Goal: Task Accomplishment & Management: Complete application form

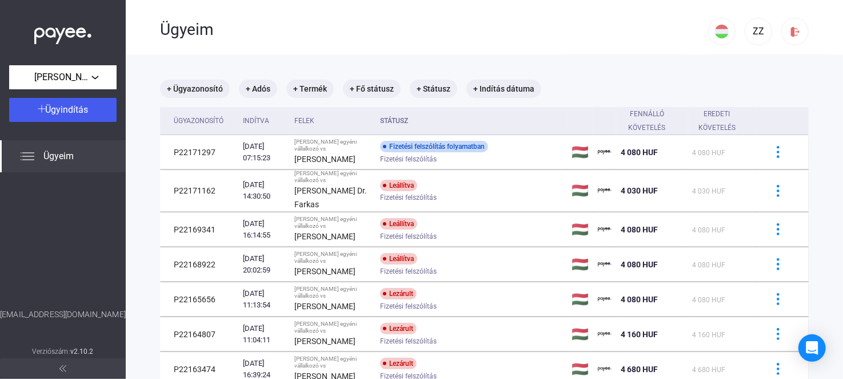
click at [37, 244] on div at bounding box center [63, 240] width 126 height 136
click at [429, 65] on main "+ Ügyazonosító + Adós + Termék + Fő státusz + Státusz + Indítás dátuma Ügyazono…" at bounding box center [485, 313] width 718 height 519
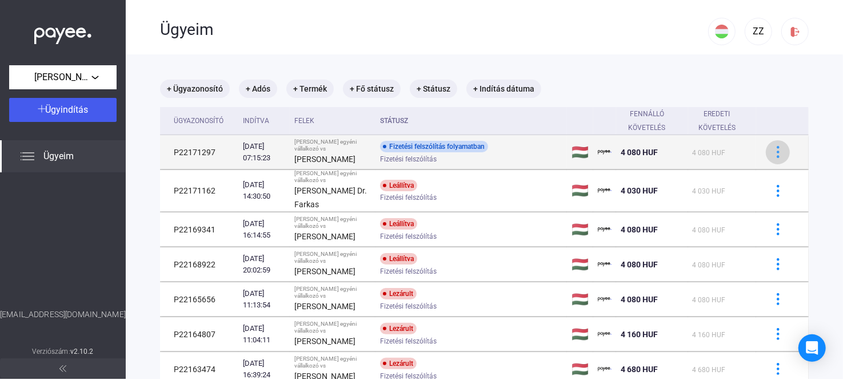
click at [773, 150] on img at bounding box center [779, 152] width 12 height 12
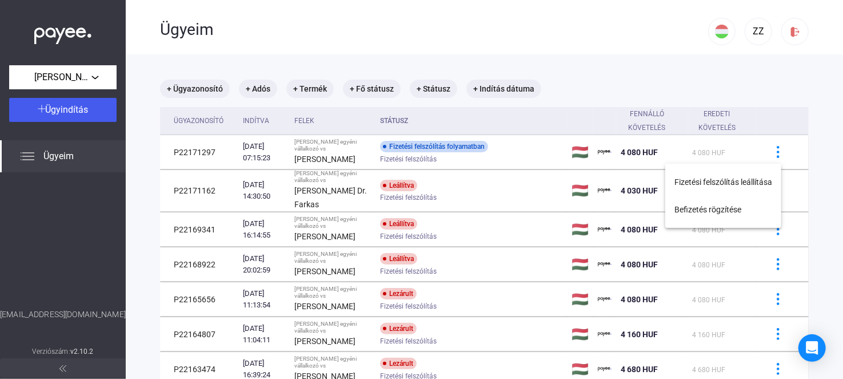
click at [195, 149] on div at bounding box center [421, 189] width 843 height 379
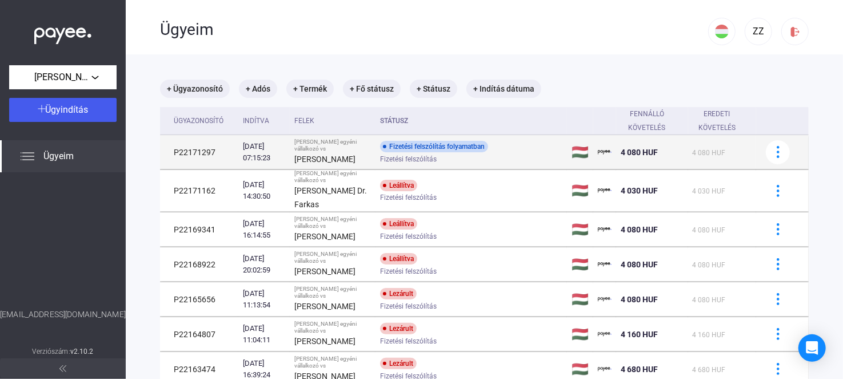
click at [196, 149] on td "P22171297" at bounding box center [199, 152] width 78 height 34
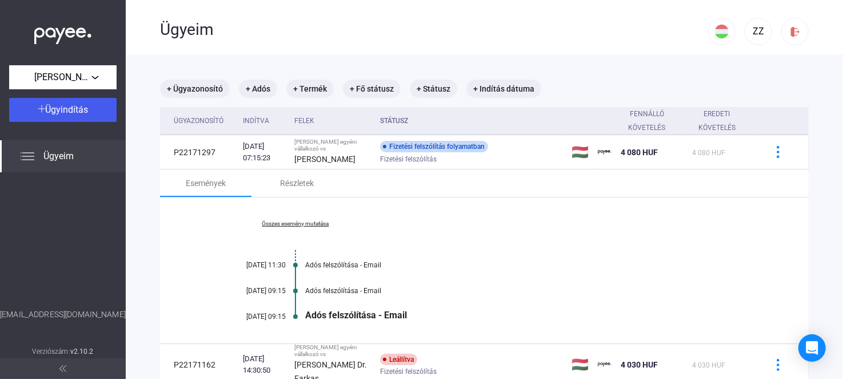
click at [306, 222] on link "Összes esemény mutatása" at bounding box center [295, 223] width 157 height 7
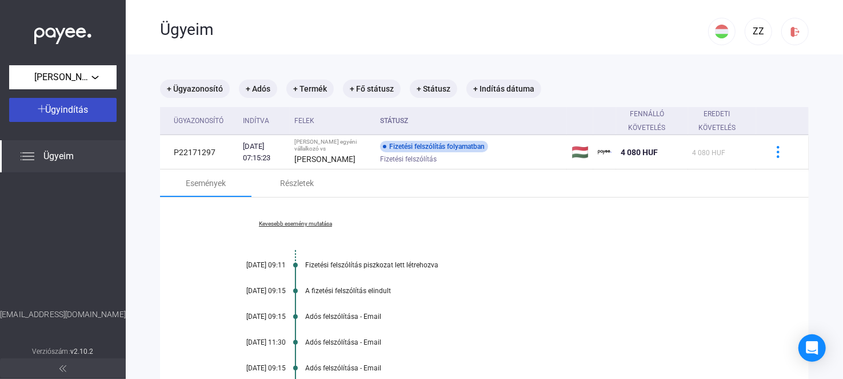
click at [54, 108] on span "Ügyindítás" at bounding box center [67, 109] width 43 height 11
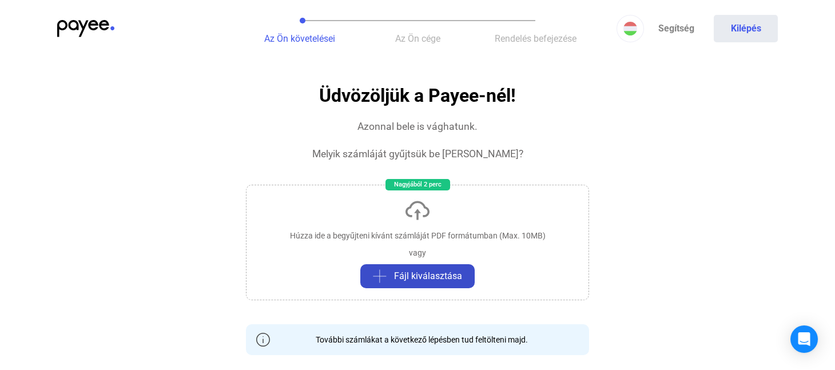
click at [401, 276] on span "Fájl kiválasztása" at bounding box center [428, 276] width 68 height 14
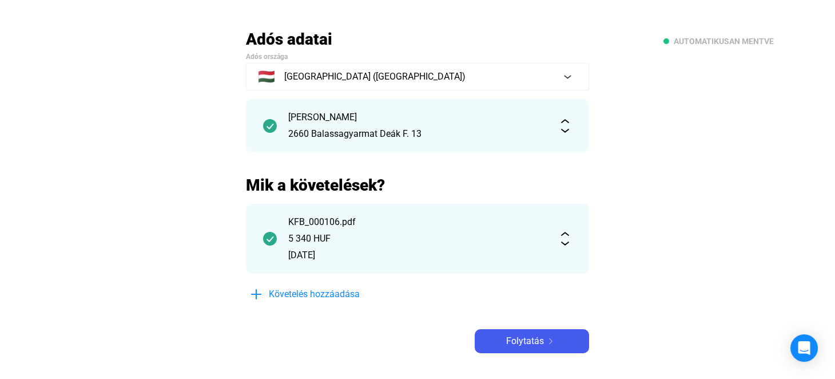
scroll to position [114, 0]
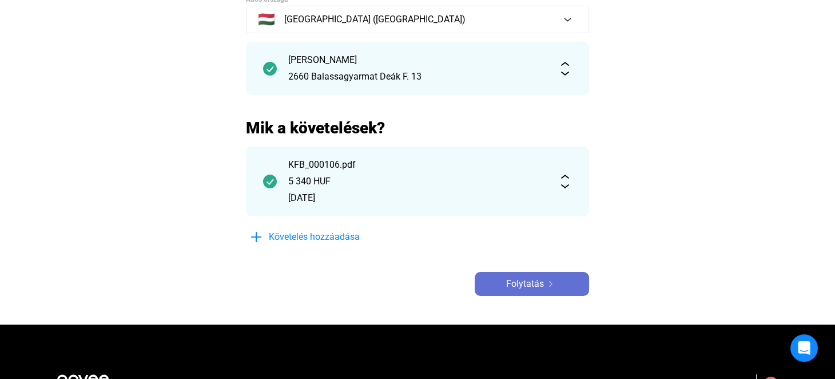
click at [522, 282] on span "Folytatás" at bounding box center [525, 284] width 38 height 14
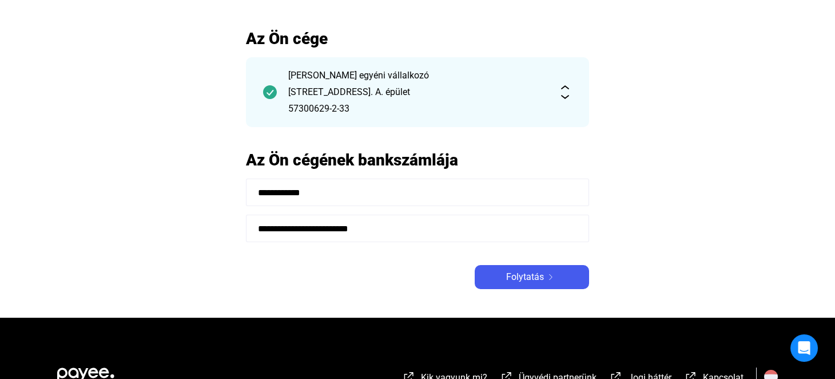
scroll to position [114, 0]
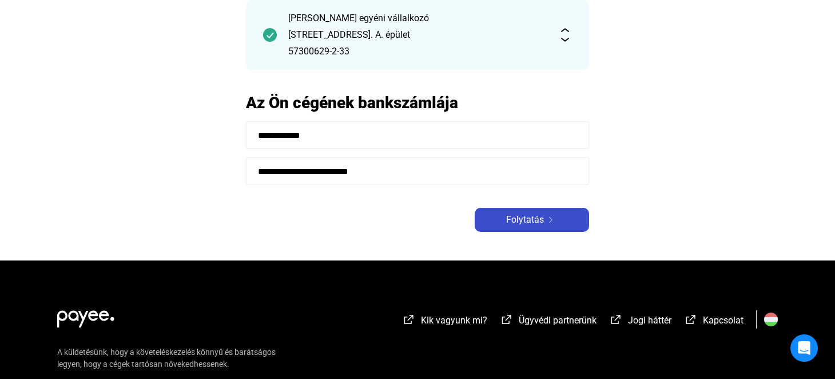
click at [516, 214] on span "Folytatás" at bounding box center [525, 220] width 38 height 14
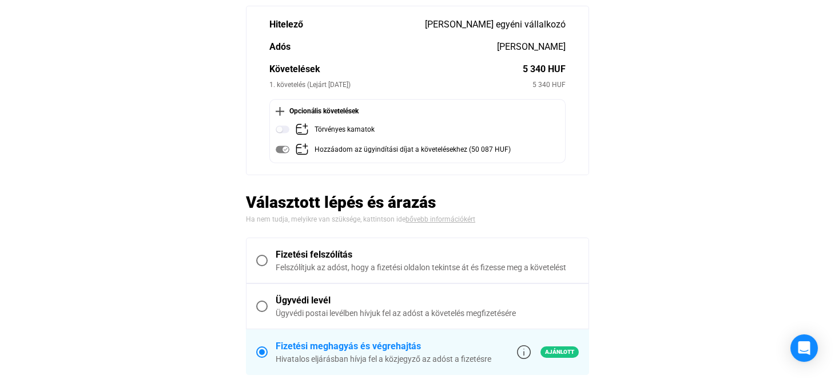
scroll to position [114, 0]
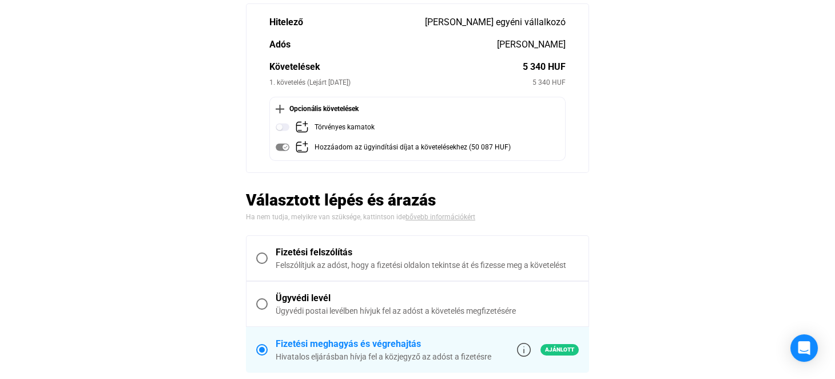
click at [260, 257] on span at bounding box center [261, 257] width 11 height 11
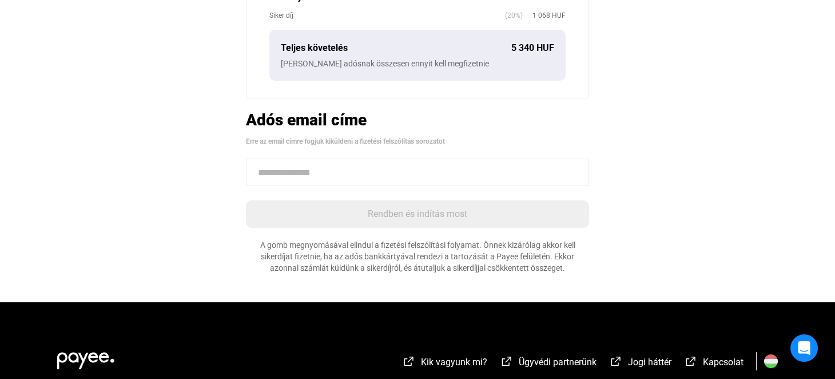
scroll to position [457, 0]
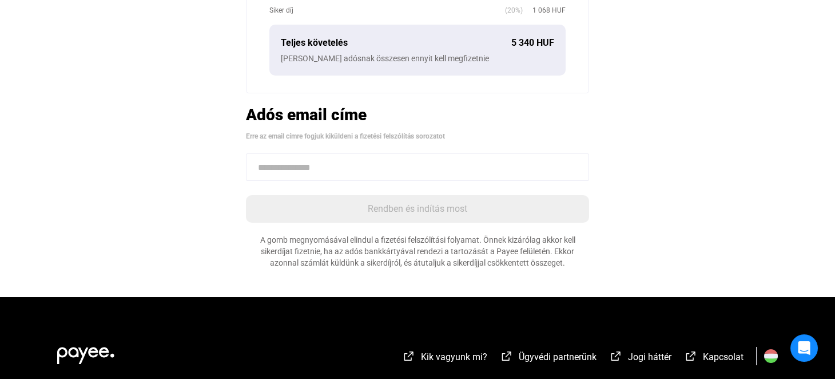
click at [348, 173] on input at bounding box center [417, 166] width 343 height 27
paste input "**********"
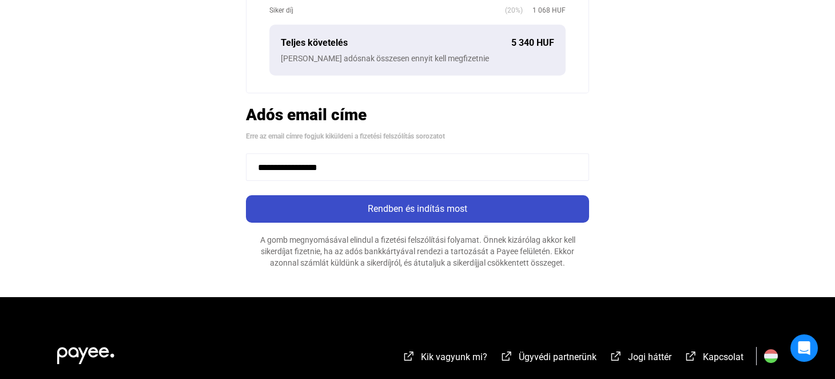
type input "**********"
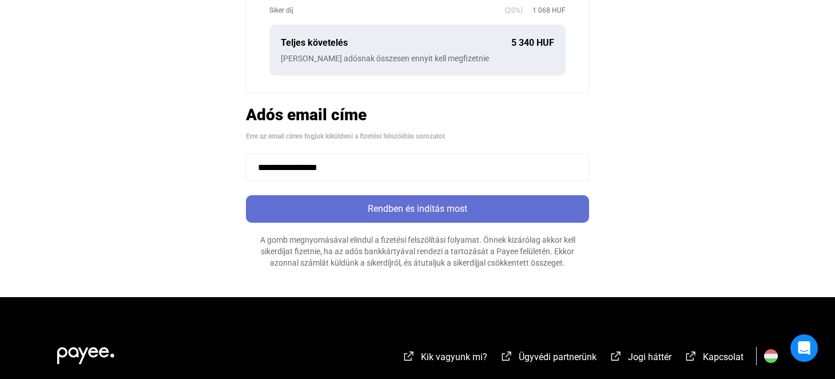
click at [408, 209] on div "Rendben és indítás most" at bounding box center [417, 209] width 336 height 14
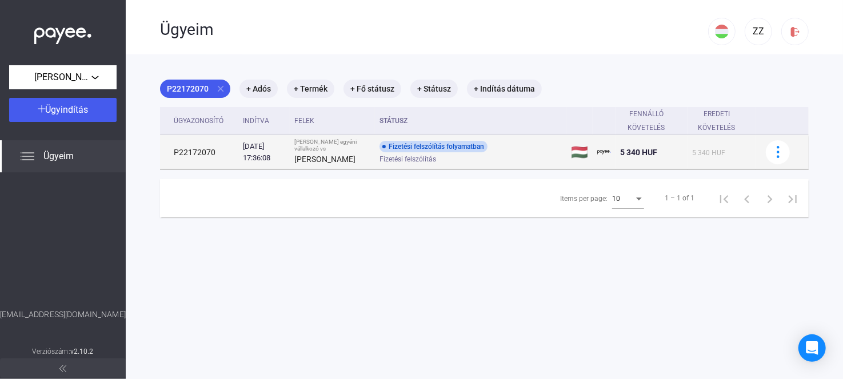
click at [206, 153] on td "P22172070" at bounding box center [199, 152] width 78 height 34
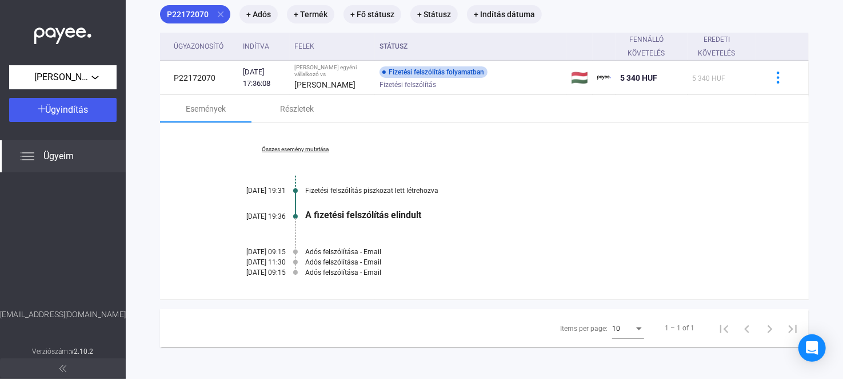
scroll to position [77, 0]
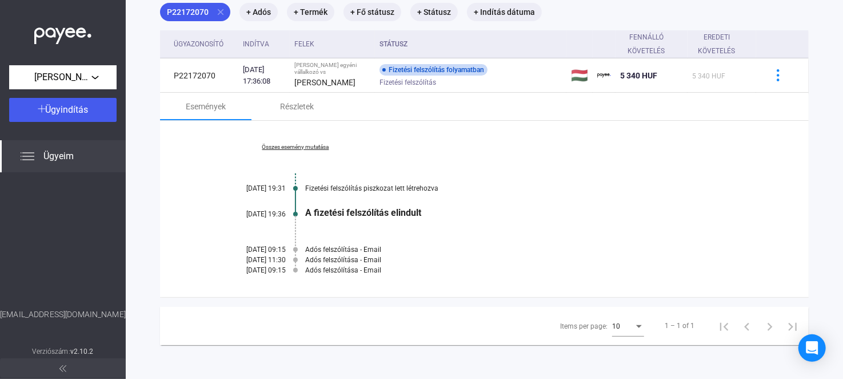
click at [314, 145] on link "Összes esemény mutatása" at bounding box center [295, 147] width 157 height 7
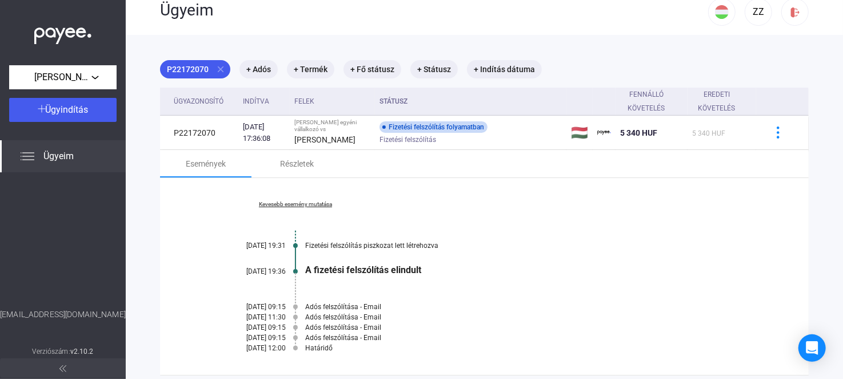
scroll to position [0, 0]
